Goal: Task Accomplishment & Management: Manage account settings

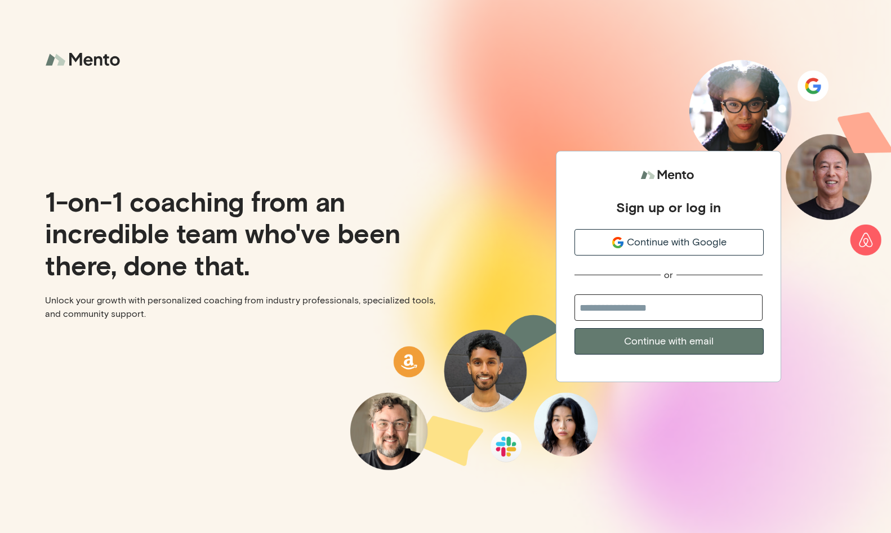
click at [652, 251] on button "Continue with Google" at bounding box center [668, 242] width 189 height 26
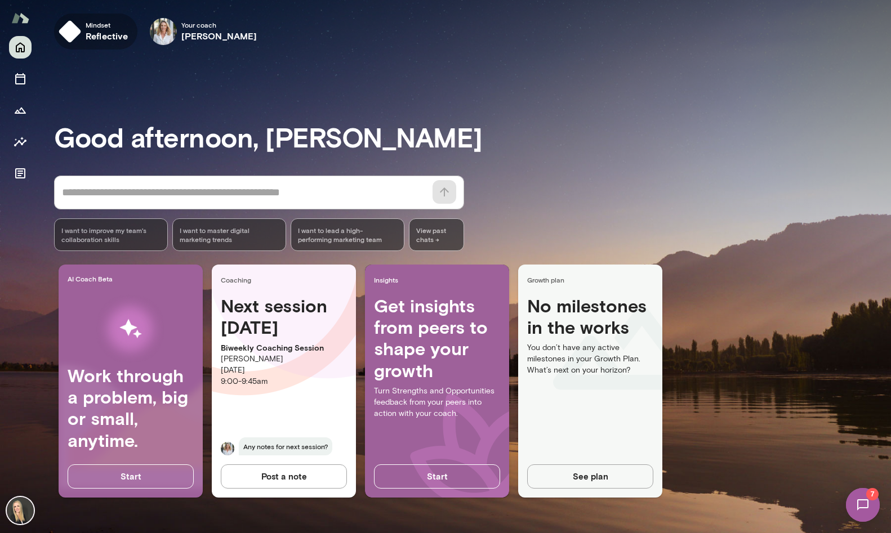
click at [97, 27] on span "Mindset" at bounding box center [107, 24] width 43 height 9
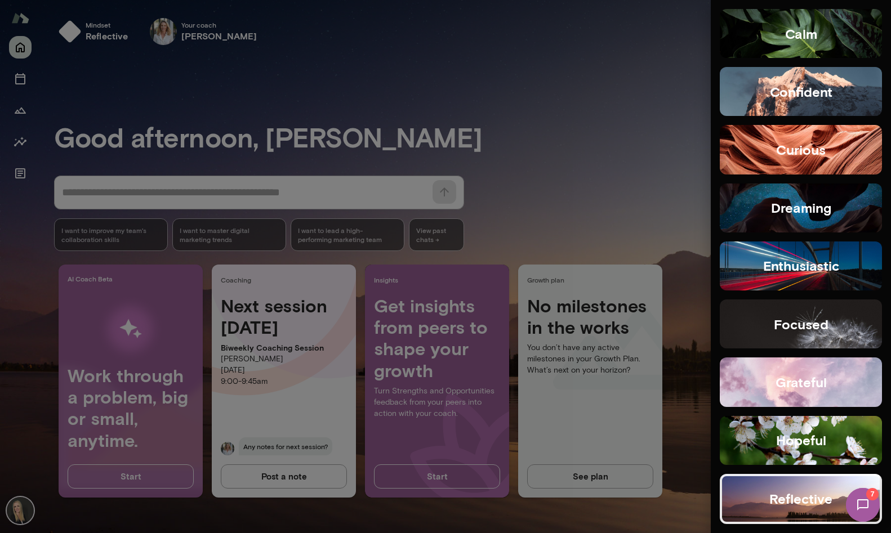
click at [816, 106] on button "confident" at bounding box center [801, 91] width 162 height 49
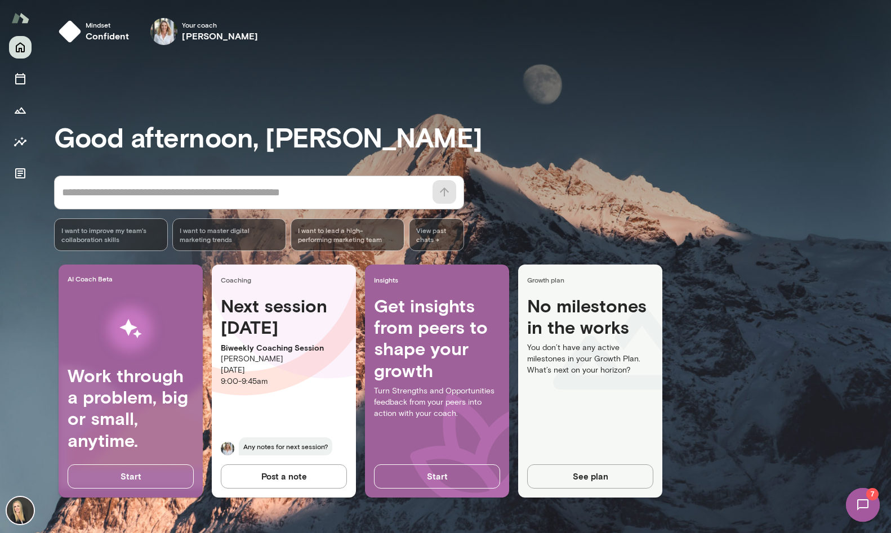
click at [19, 513] on img at bounding box center [20, 510] width 27 height 27
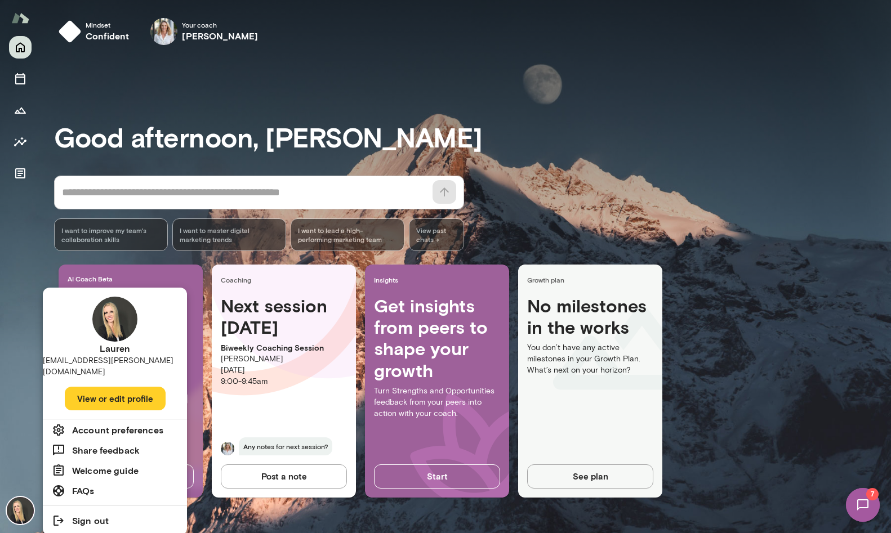
click at [100, 424] on h6 "Account preferences" at bounding box center [117, 431] width 91 height 14
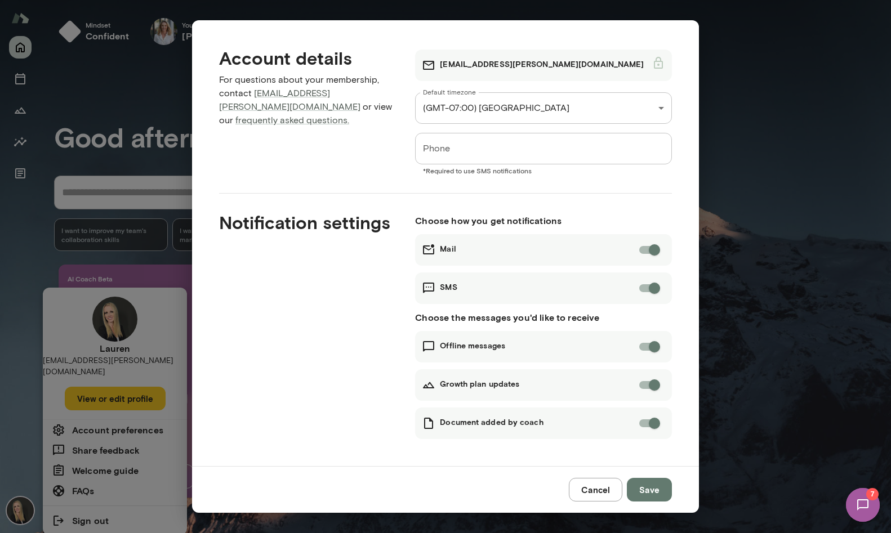
click at [113, 388] on div "**********" at bounding box center [445, 266] width 891 height 533
click at [676, 481] on div "Cancel Save" at bounding box center [445, 489] width 507 height 47
click at [646, 492] on button "Save" at bounding box center [649, 490] width 45 height 24
click at [103, 424] on div "**********" at bounding box center [445, 266] width 891 height 533
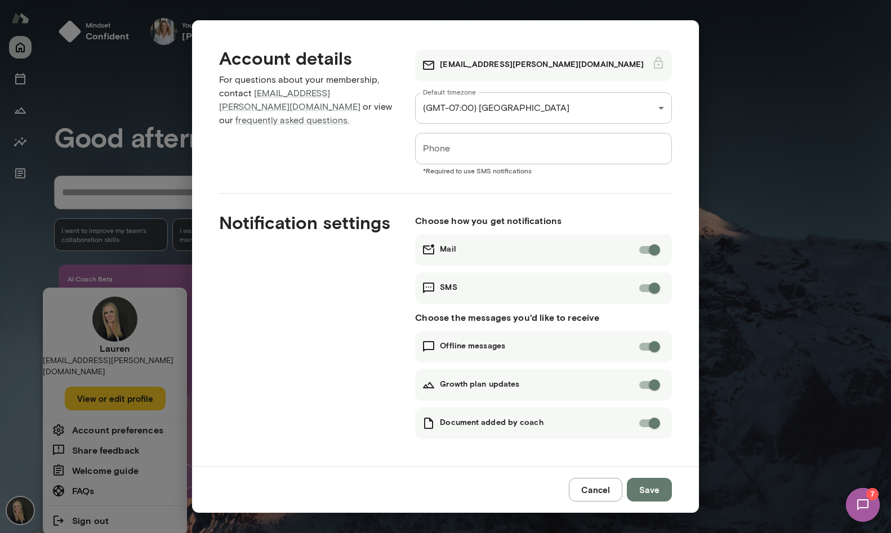
click at [794, 140] on div "**********" at bounding box center [445, 266] width 891 height 533
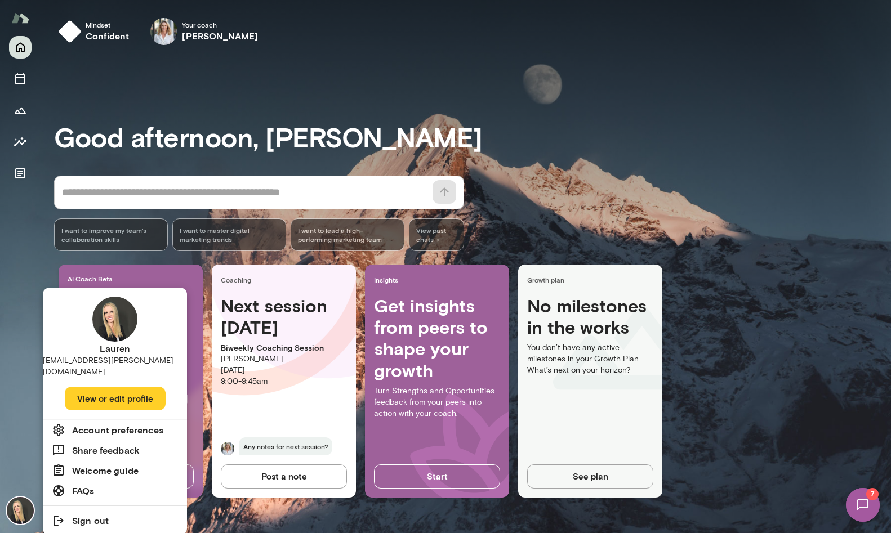
click at [24, 23] on div at bounding box center [445, 266] width 891 height 533
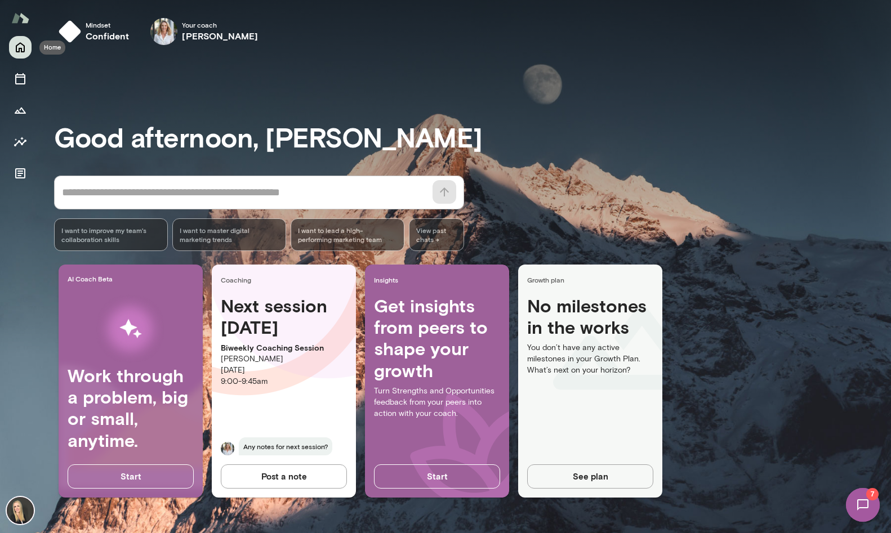
click at [20, 52] on icon "Home" at bounding box center [20, 48] width 9 height 10
click at [21, 52] on icon "Home" at bounding box center [20, 48] width 9 height 10
click at [20, 511] on img at bounding box center [20, 510] width 27 height 27
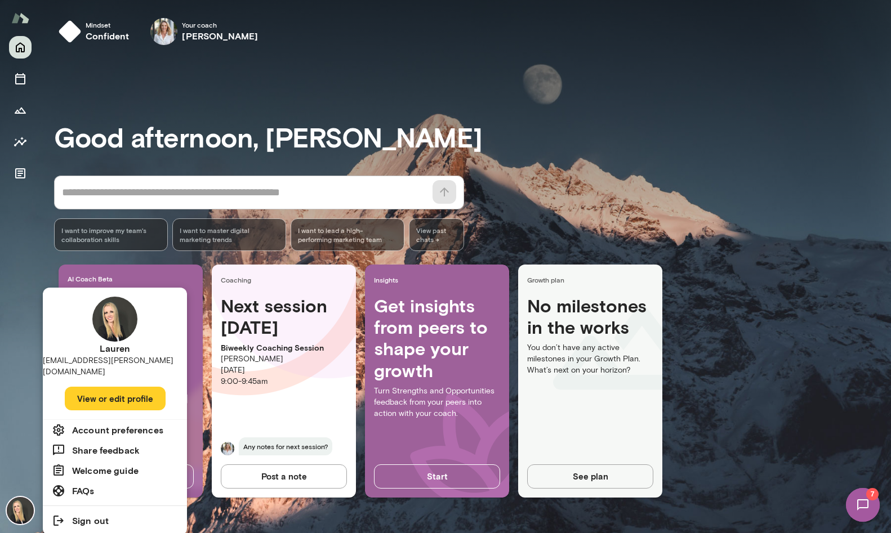
click at [124, 387] on button "View or edit profile" at bounding box center [115, 399] width 101 height 24
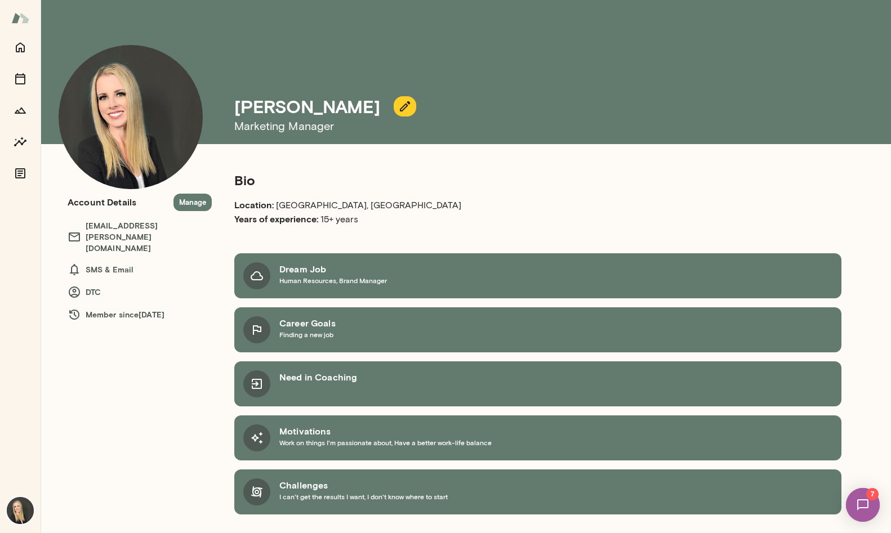
click at [399, 278] on div "Dream Job Human Resources, Brand Manager" at bounding box center [537, 275] width 607 height 45
click at [367, 276] on span "Human Resources, Brand Manager" at bounding box center [333, 280] width 108 height 9
click at [196, 204] on button "Manage" at bounding box center [192, 202] width 38 height 17
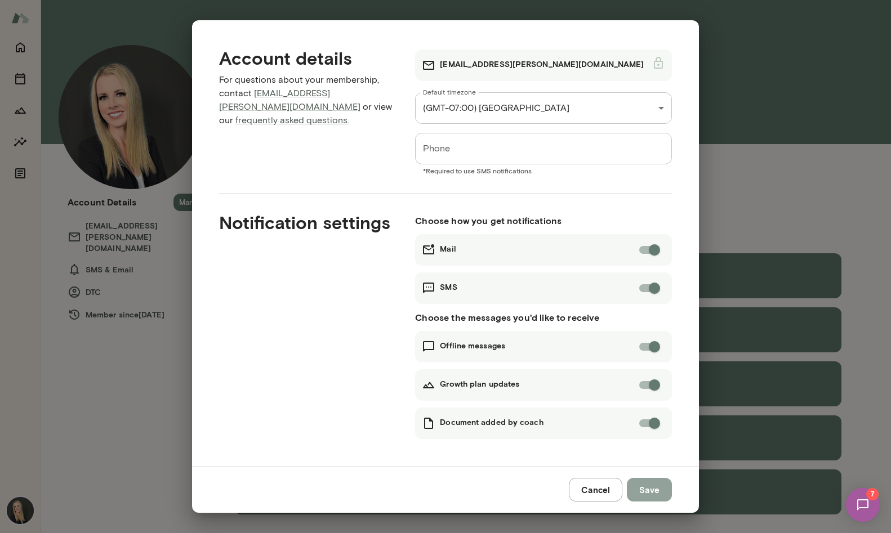
click at [654, 492] on button "Save" at bounding box center [649, 490] width 45 height 24
click at [746, 128] on div "**********" at bounding box center [445, 266] width 891 height 533
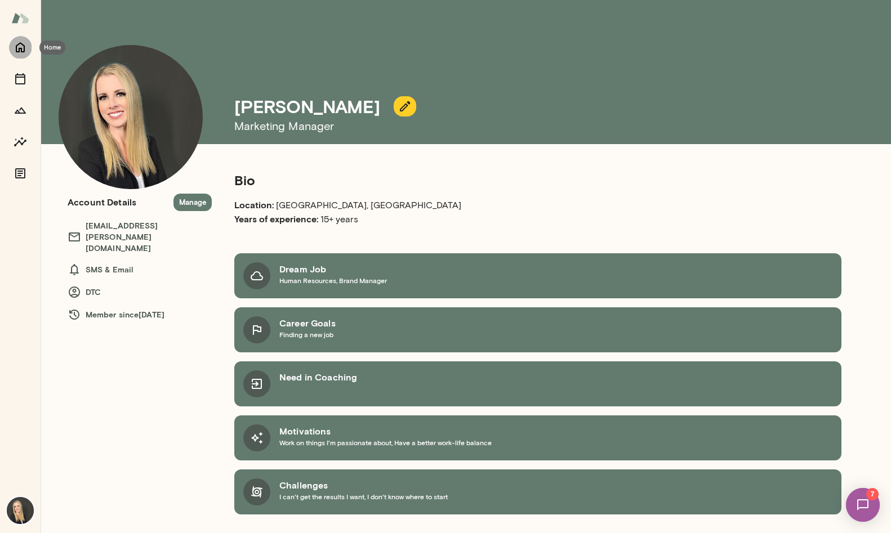
click at [24, 44] on icon "Home" at bounding box center [21, 48] width 14 height 14
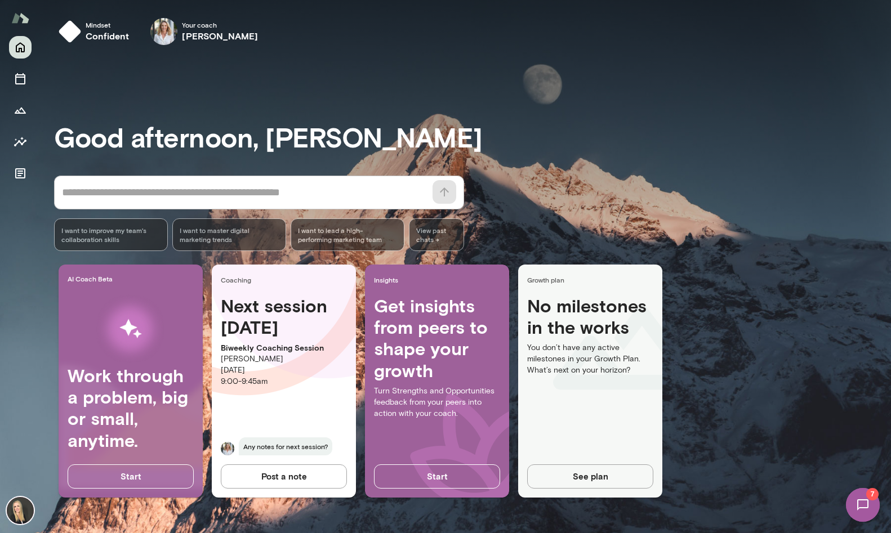
click at [855, 509] on img at bounding box center [863, 505] width 46 height 46
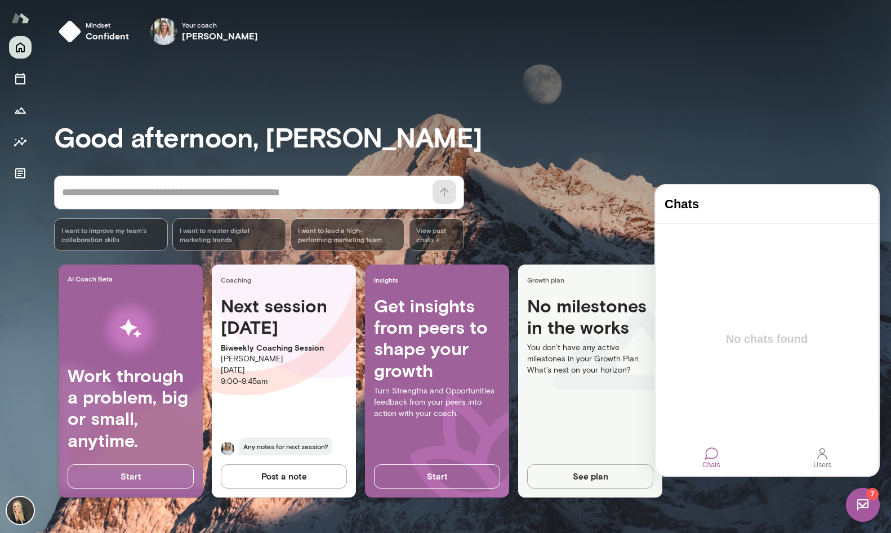
click at [21, 20] on img at bounding box center [20, 17] width 18 height 21
click at [20, 505] on img at bounding box center [20, 510] width 27 height 27
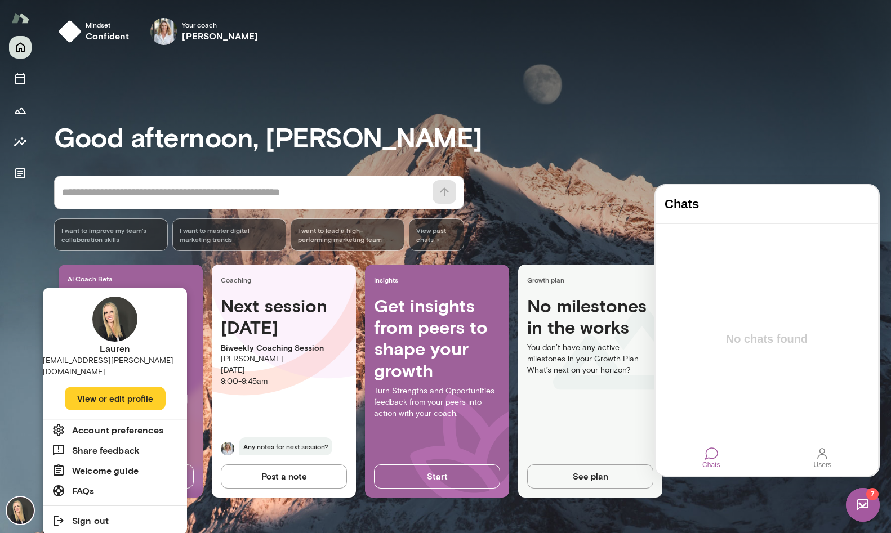
click at [84, 484] on h6 "FAQs" at bounding box center [83, 491] width 23 height 14
